Goal: Task Accomplishment & Management: Manage account settings

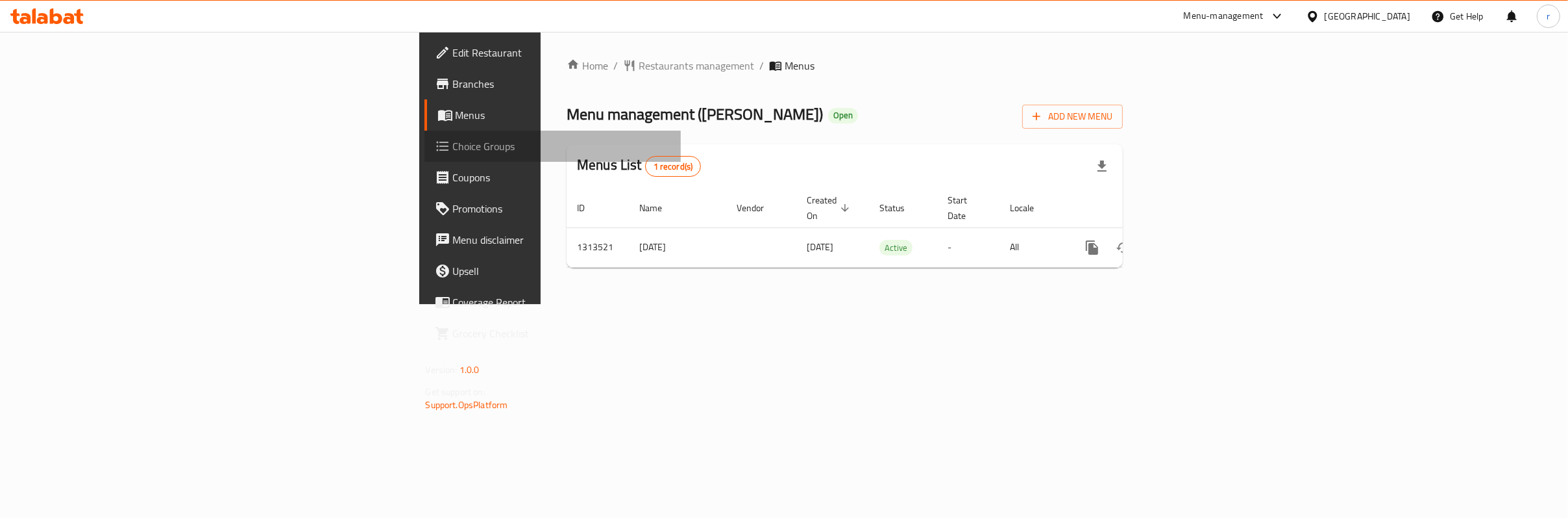
click at [453, 150] on span "Choice Groups" at bounding box center [562, 146] width 218 height 15
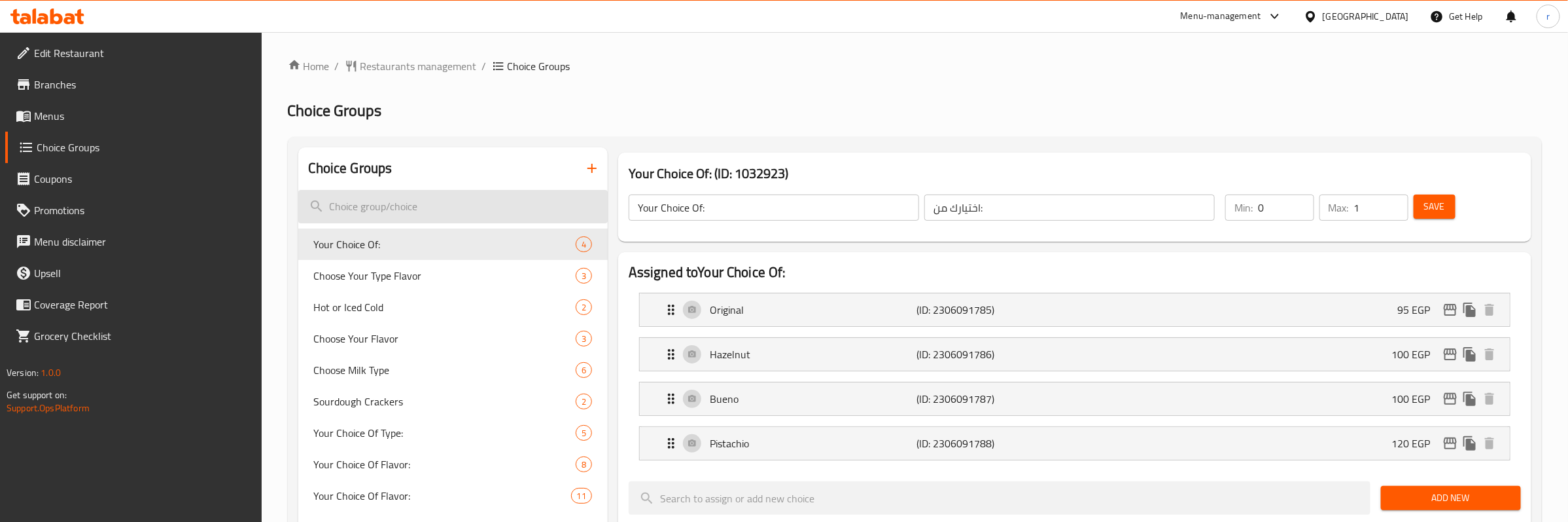
click at [376, 203] on input "search" at bounding box center [453, 206] width 309 height 34
paste input "Choose Your Flavor"
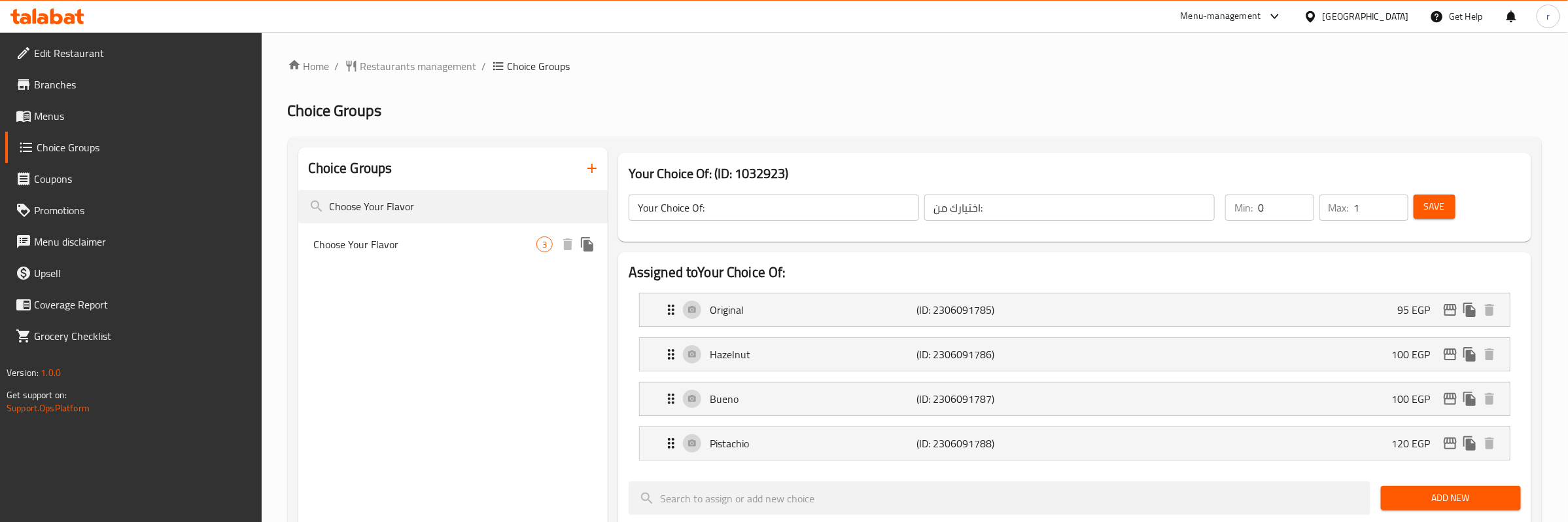
type input "Choose Your Flavor"
click at [518, 245] on span "Choose Your Flavor" at bounding box center [425, 245] width 222 height 15
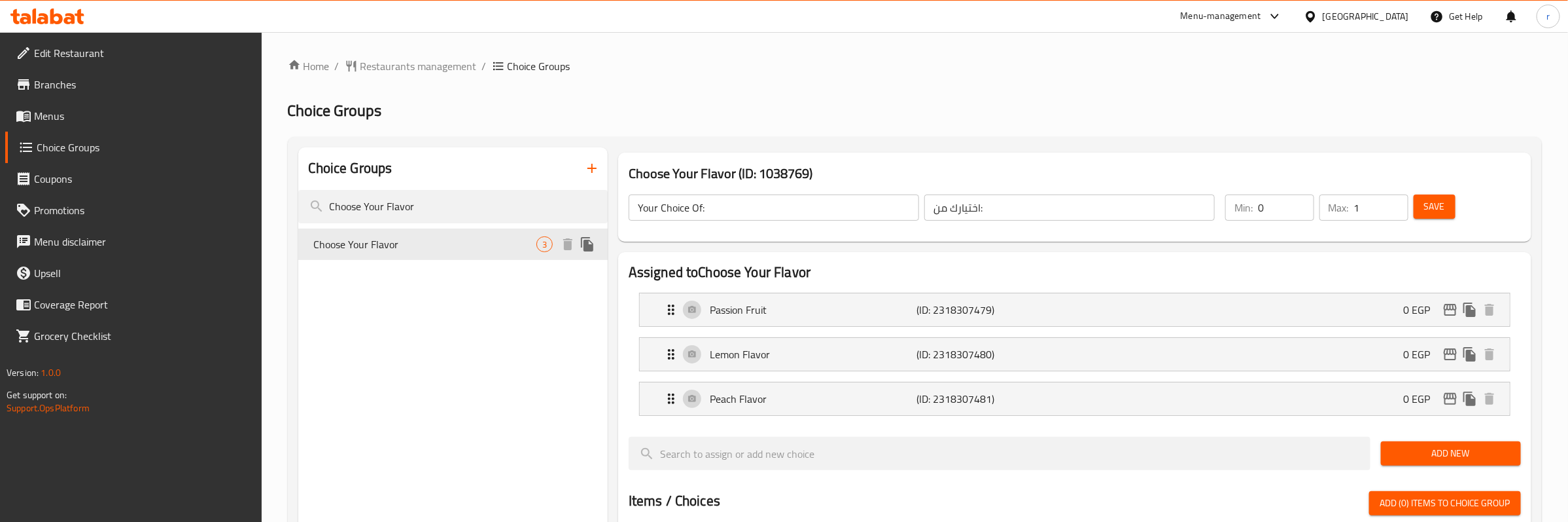
type input "Choose Your Flavor"
type input "إختر نكهتك"
type input "1"
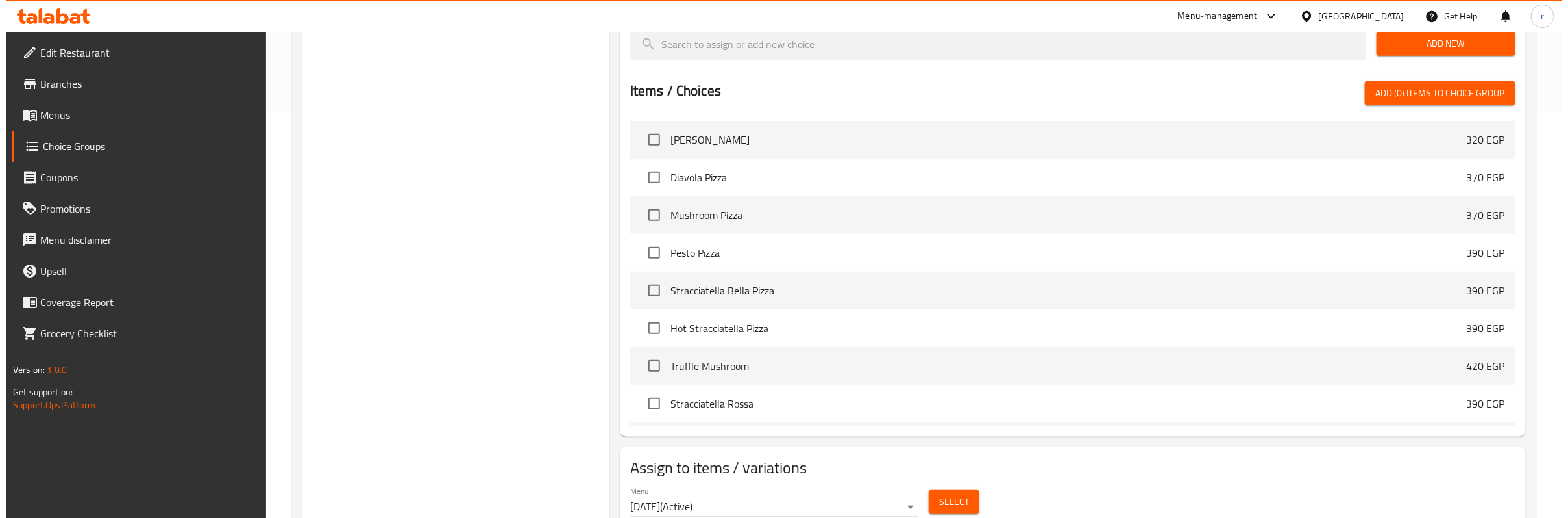
scroll to position [458, 0]
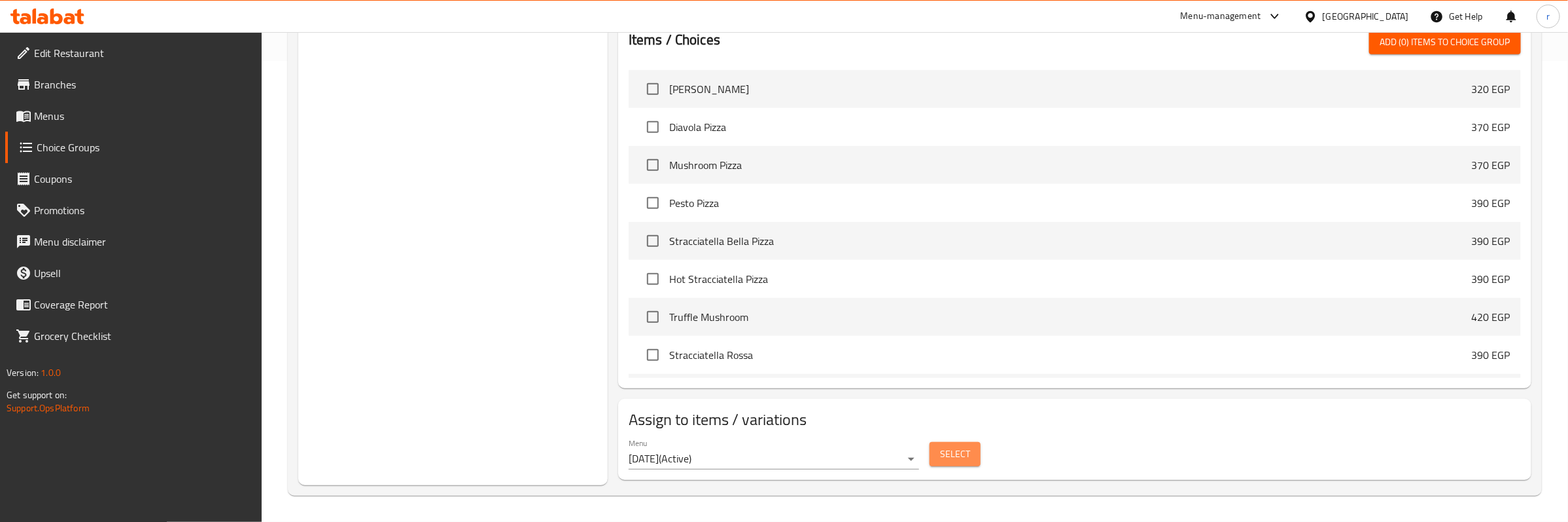
click at [950, 463] on button "Select" at bounding box center [955, 453] width 51 height 24
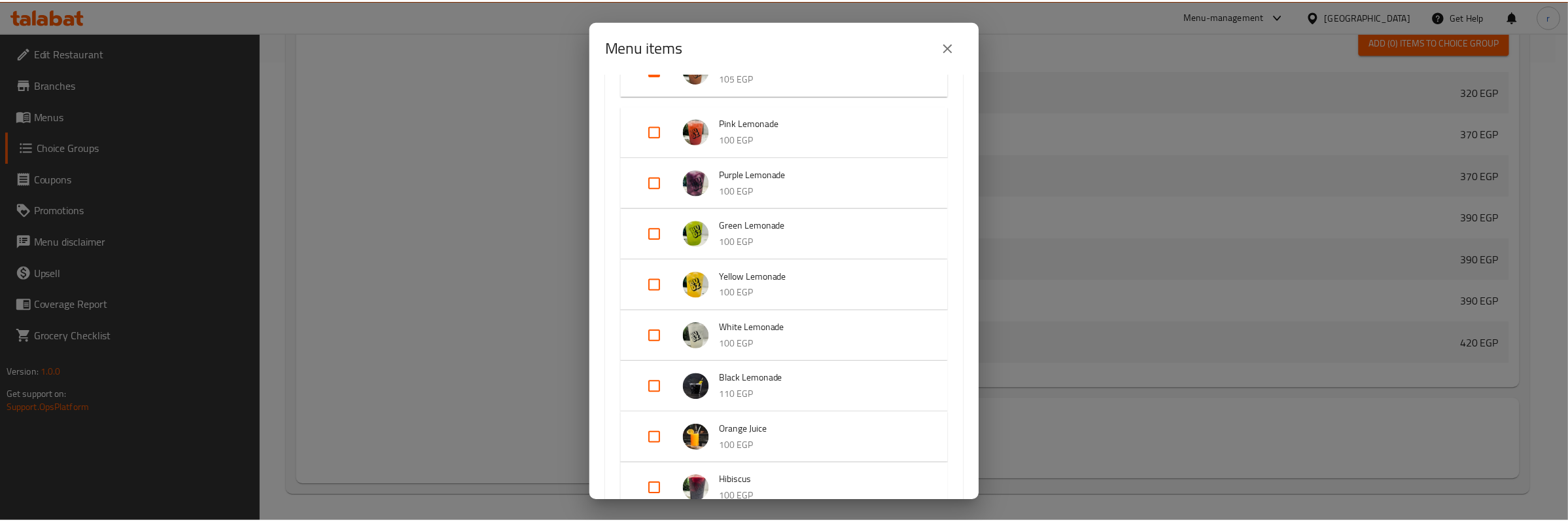
scroll to position [491, 0]
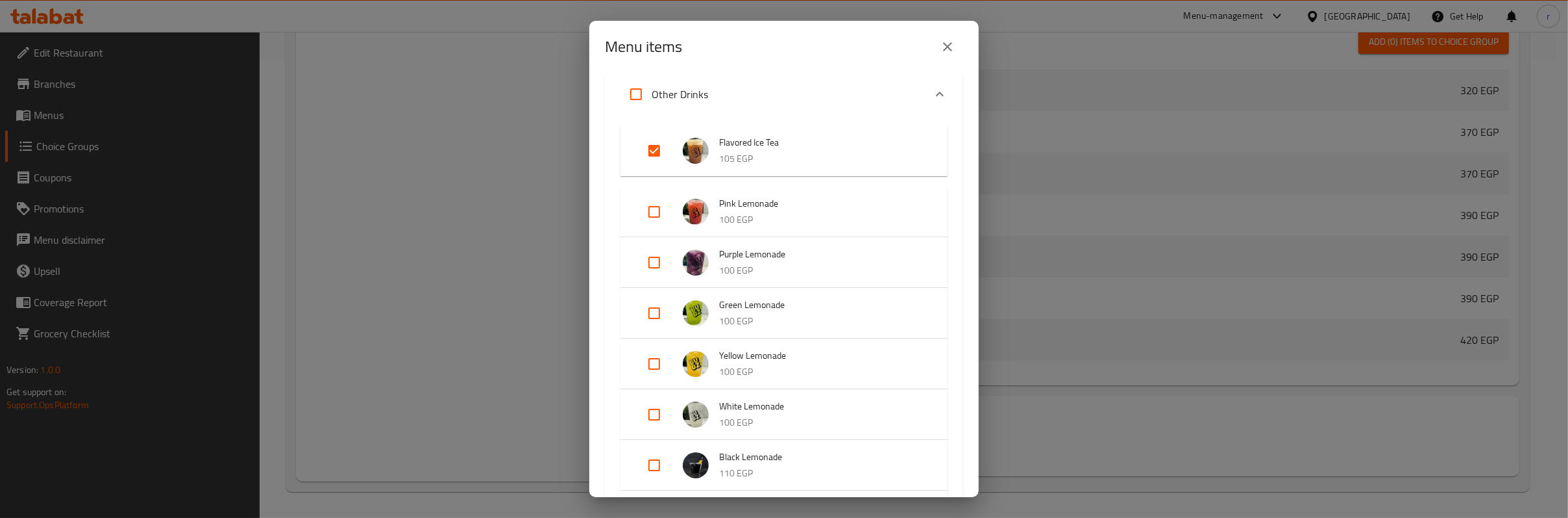
click at [746, 136] on span "Flavored Ice Tea" at bounding box center [819, 142] width 202 height 16
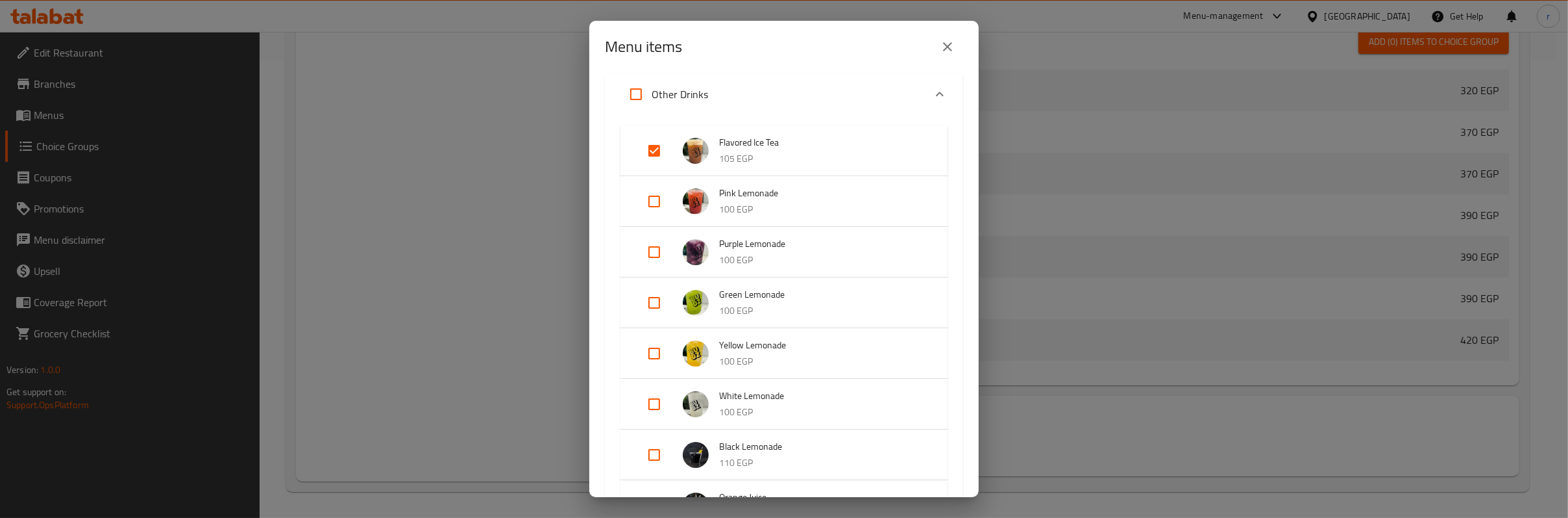
drag, startPoint x: 792, startPoint y: 140, endPoint x: 737, endPoint y: 142, distance: 55.0
click at [737, 142] on span "Flavored Ice Tea" at bounding box center [819, 142] width 202 height 16
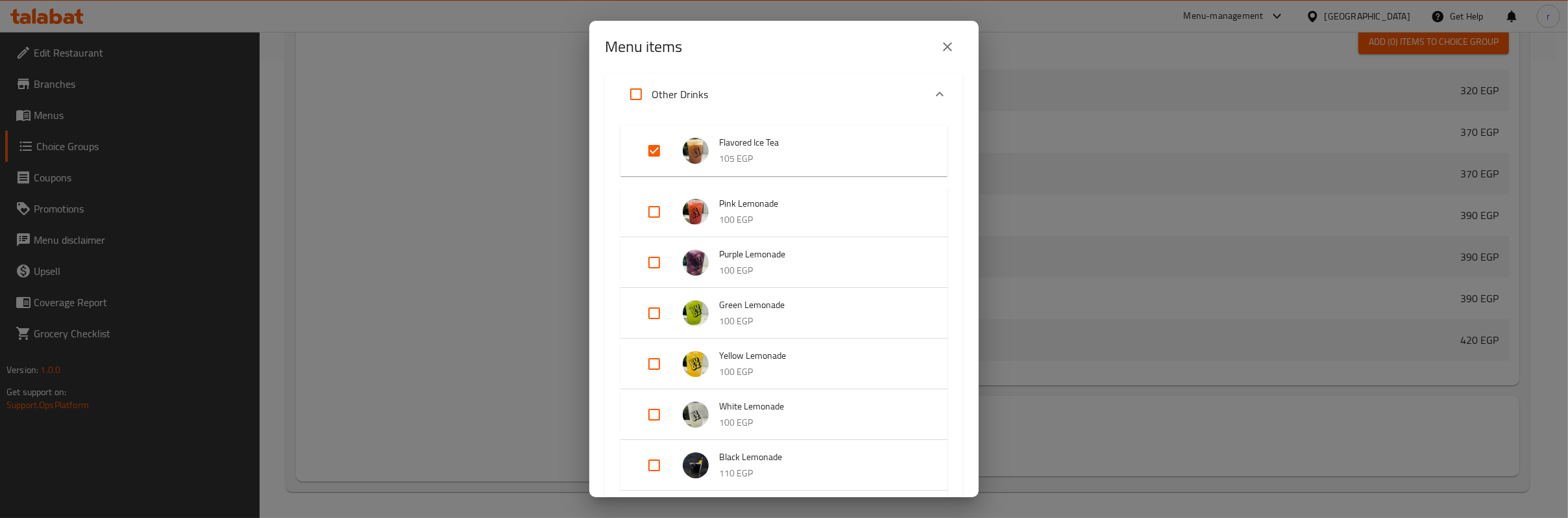
drag, startPoint x: 780, startPoint y: 140, endPoint x: 741, endPoint y: 138, distance: 39.1
click at [741, 138] on span "Flavored Ice Tea" at bounding box center [819, 142] width 202 height 16
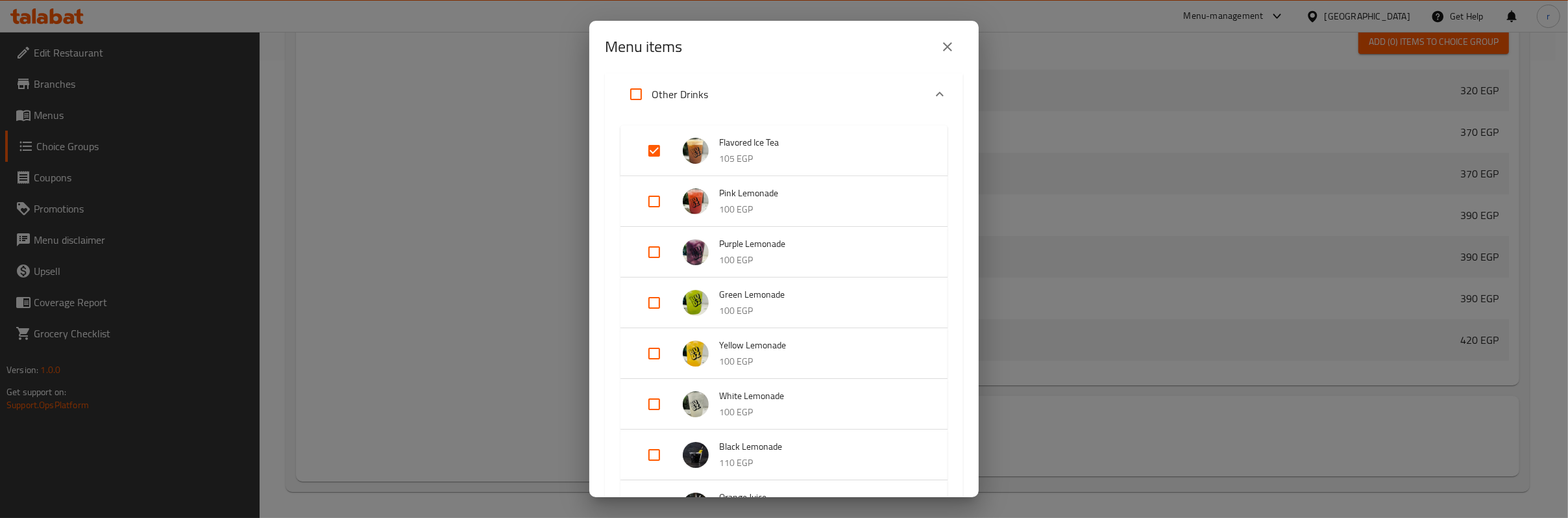
click at [741, 138] on span "Flavored Ice Tea" at bounding box center [819, 142] width 202 height 16
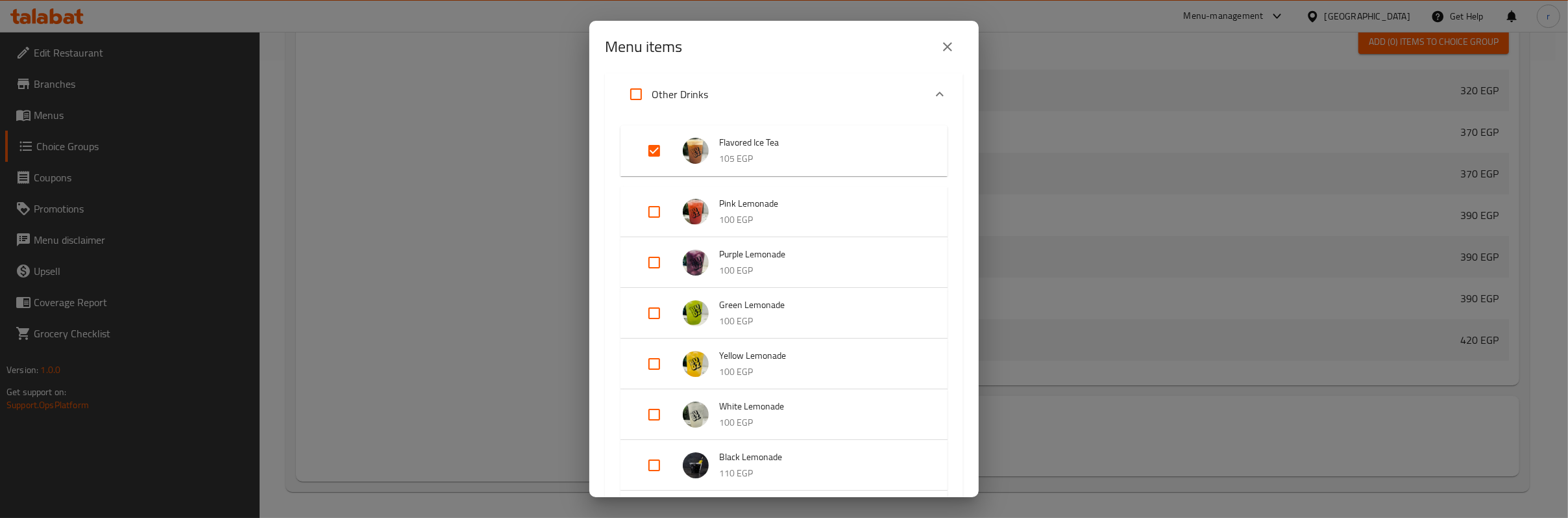
click at [741, 138] on span "Flavored Ice Tea" at bounding box center [819, 142] width 202 height 16
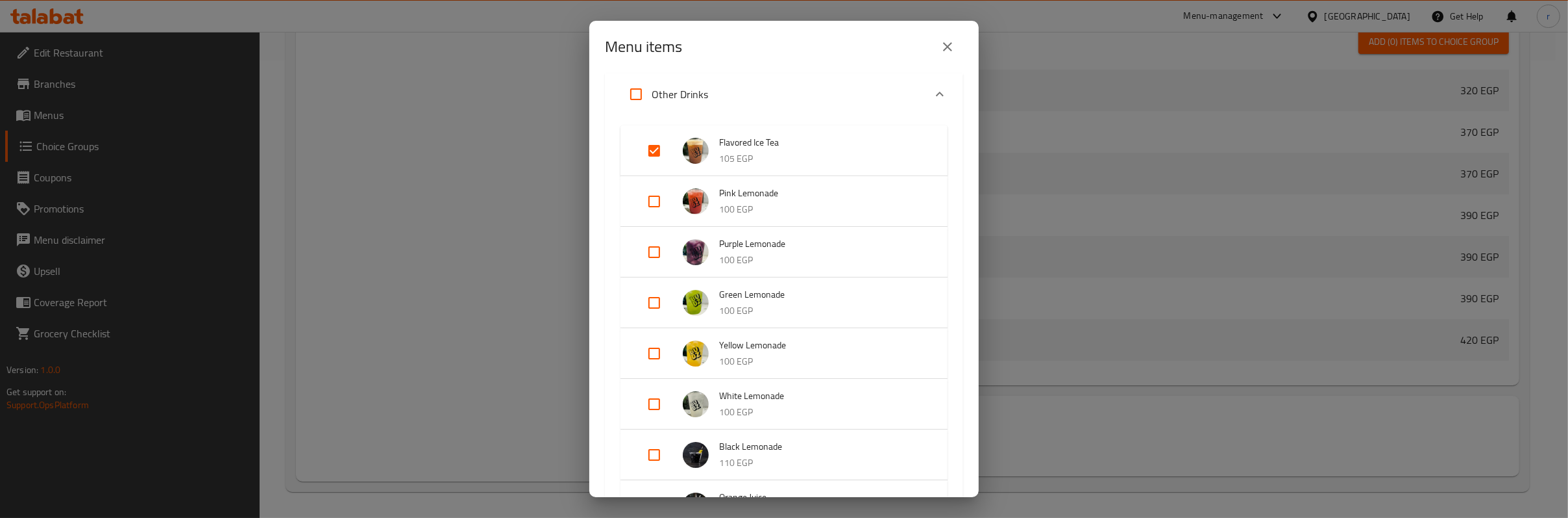
drag, startPoint x: 779, startPoint y: 135, endPoint x: 717, endPoint y: 134, distance: 62.0
click at [717, 134] on li "Flavored Ice Tea 105 EGP" at bounding box center [784, 150] width 296 height 45
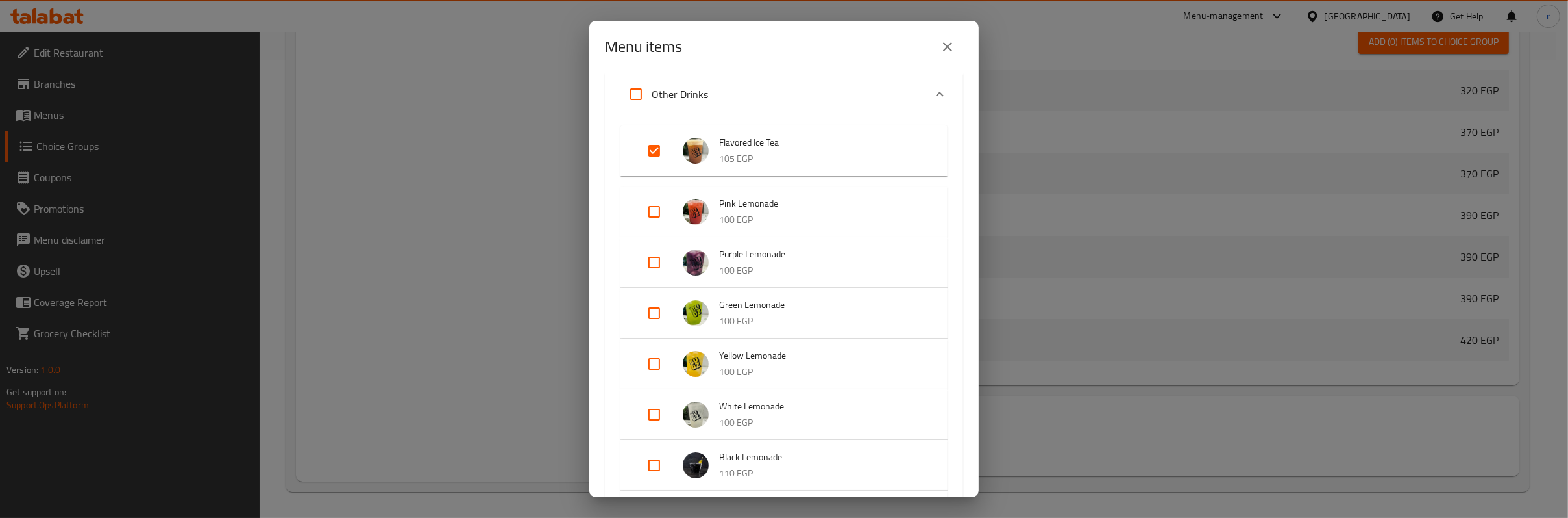
drag, startPoint x: 766, startPoint y: 126, endPoint x: 734, endPoint y: 136, distance: 33.5
click at [715, 135] on div "Flavored Ice Tea 105 EGP" at bounding box center [783, 151] width 327 height 51
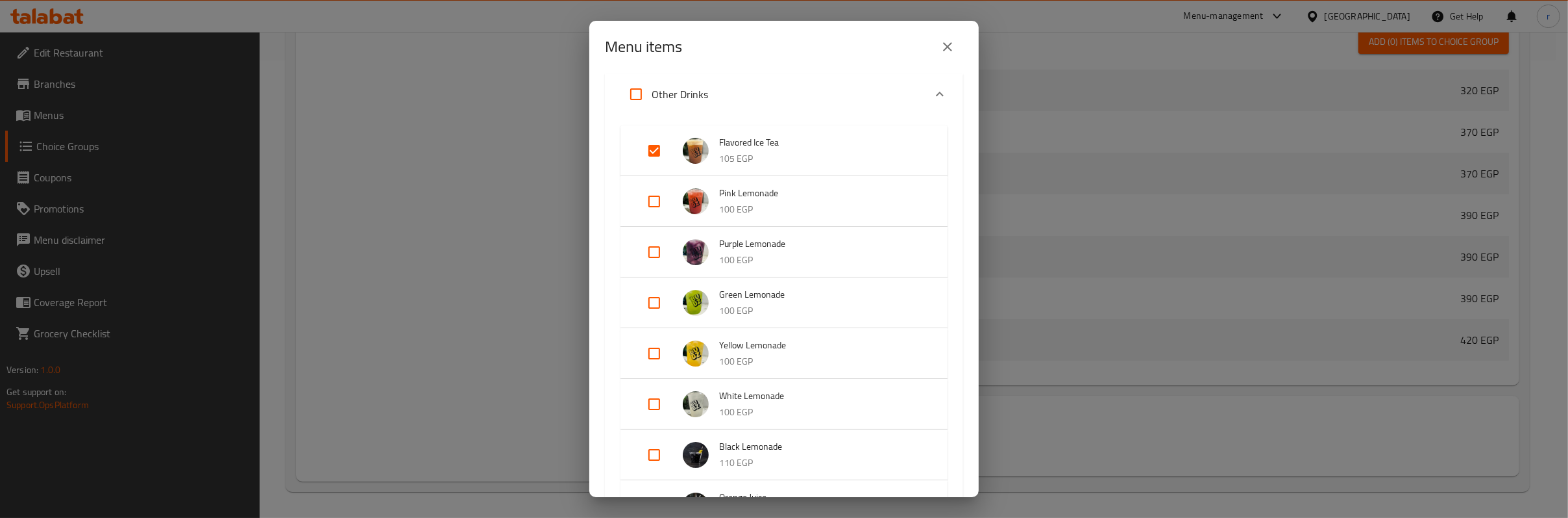
drag, startPoint x: 801, startPoint y: 135, endPoint x: 611, endPoint y: 131, distance: 190.0
click at [611, 131] on div "Flavored Ice Tea 105 EGP Pink Lemonade 100 EGP Purple Lemonade 100 EGP Green Le…" at bounding box center [784, 510] width 358 height 791
drag, startPoint x: 803, startPoint y: 144, endPoint x: 726, endPoint y: 140, distance: 77.1
click at [726, 140] on span "Flavored Ice Tea" at bounding box center [819, 142] width 202 height 16
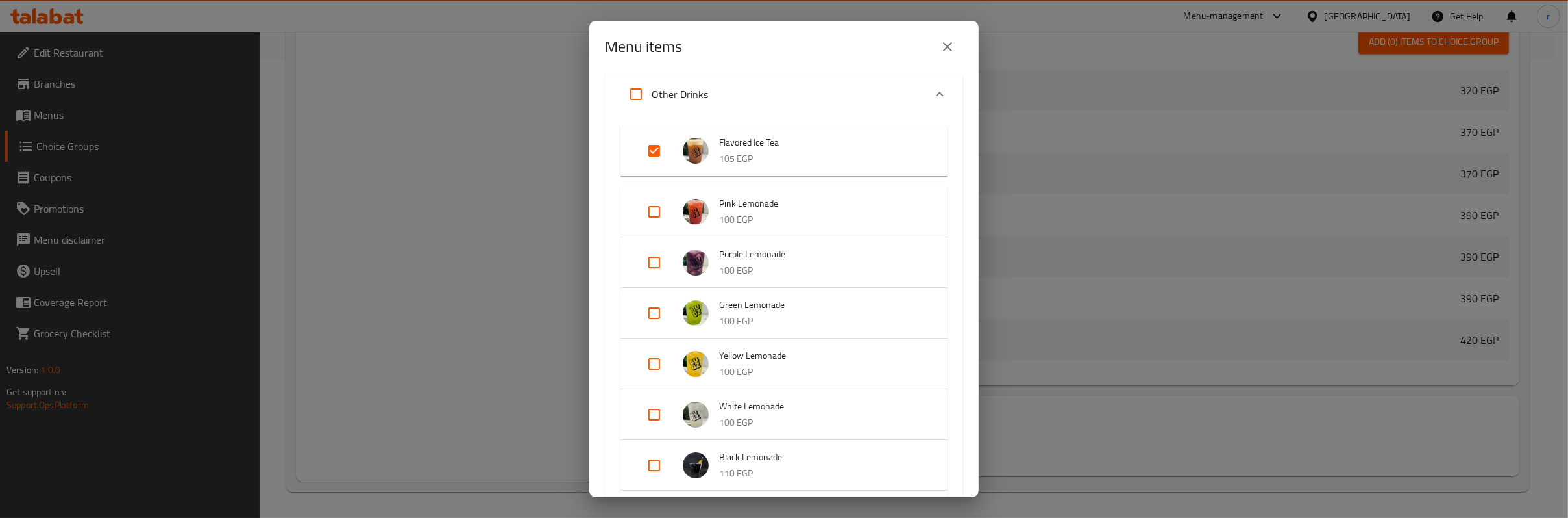
click at [1100, 203] on div "Menu items 1 / 90 items selected ​ Pizza Margherita Pizza 320 EGP Diavola Pizza…" at bounding box center [784, 259] width 1568 height 518
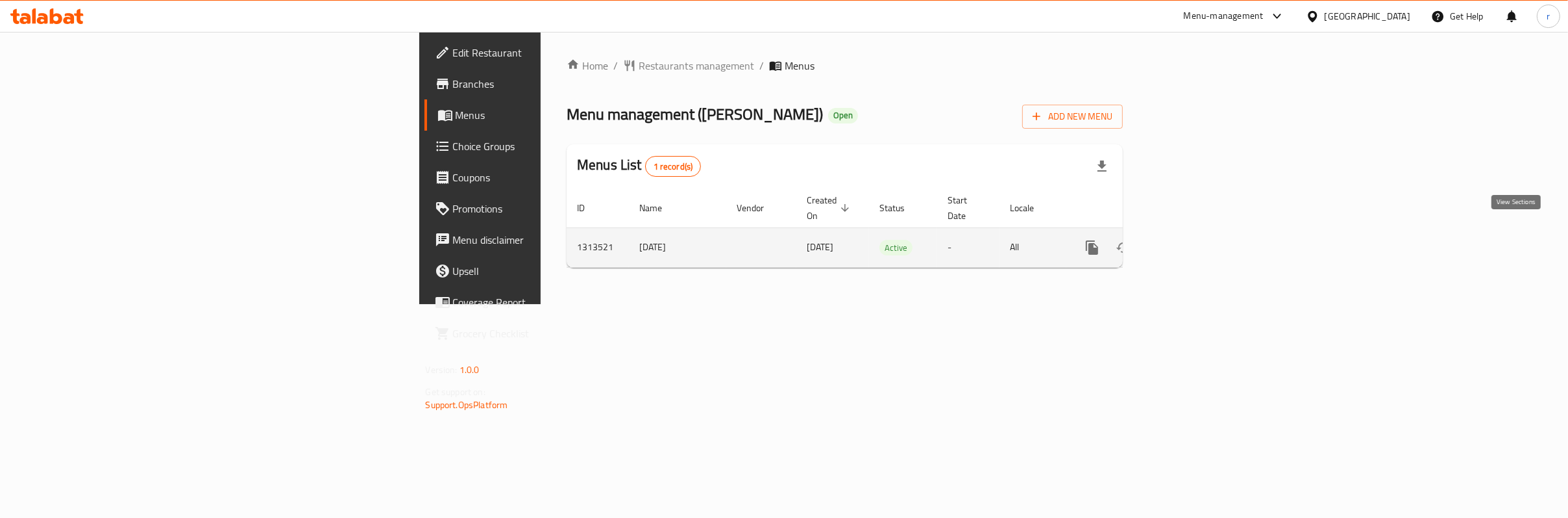
click at [1194, 240] on icon "enhanced table" at bounding box center [1186, 247] width 15 height 15
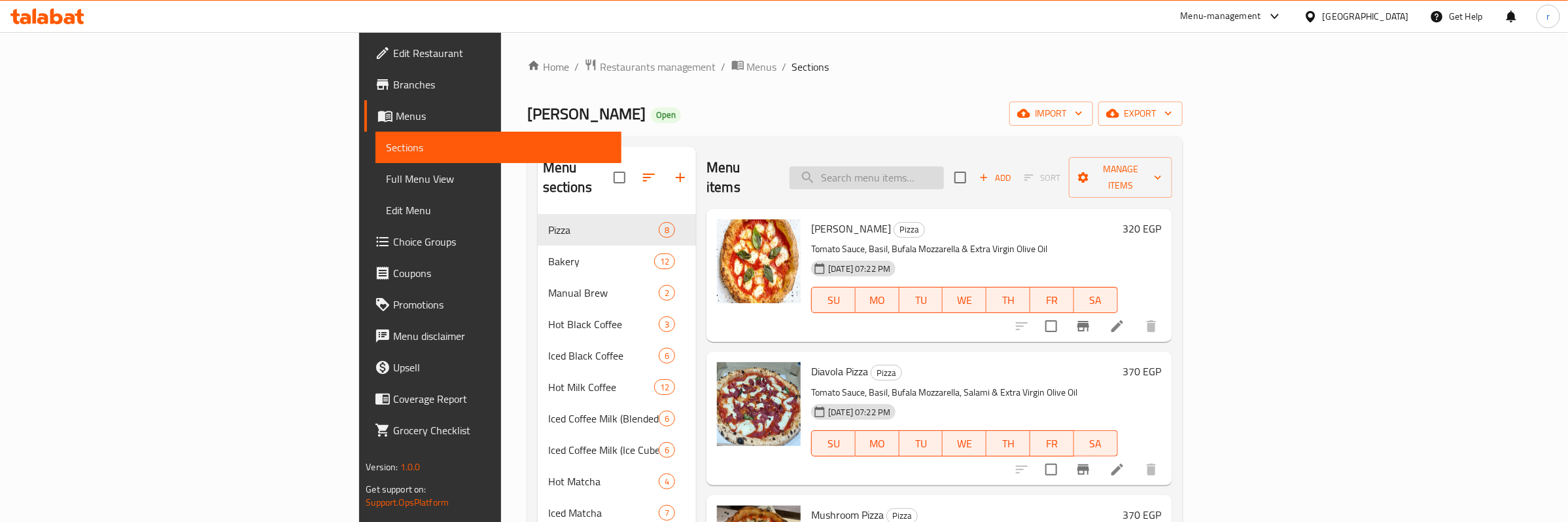
click at [944, 166] on input "search" at bounding box center [868, 178] width 155 height 23
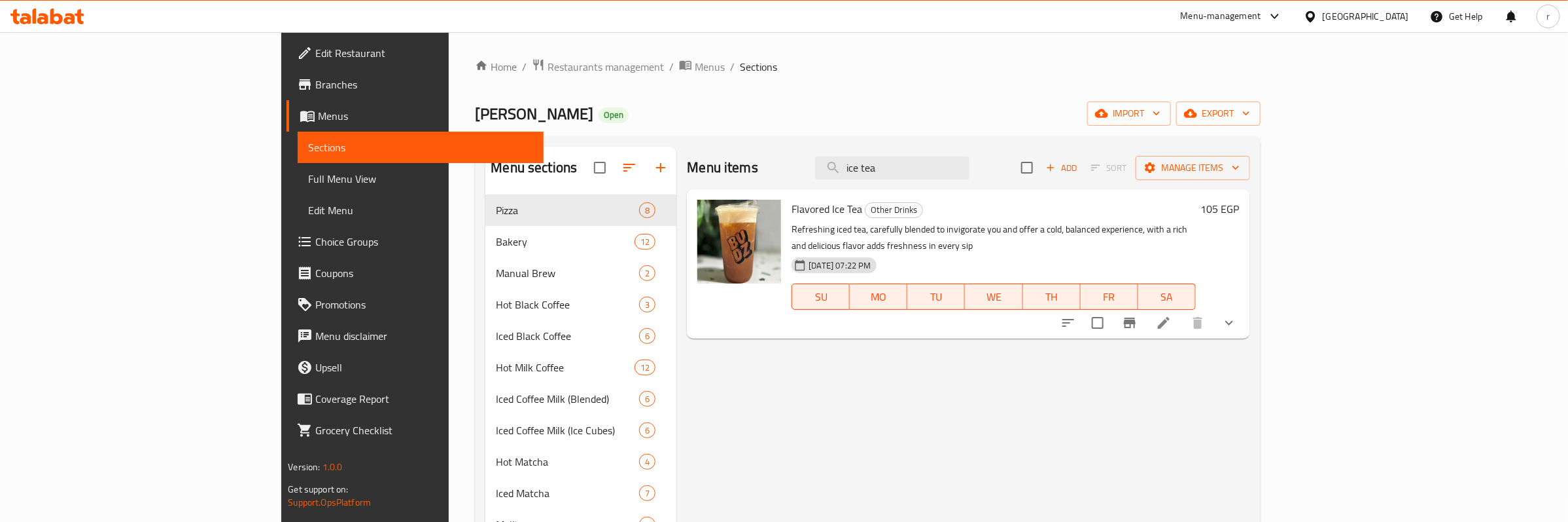
type input "ice tea"
click at [1183, 311] on li at bounding box center [1164, 323] width 37 height 23
